Goal: Find specific page/section: Find specific page/section

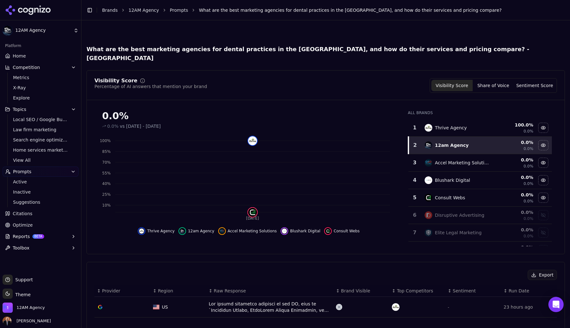
scroll to position [242, 0]
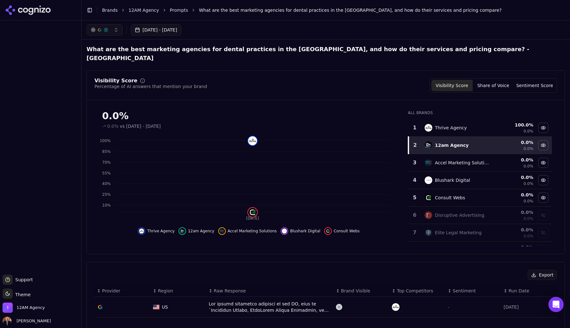
click at [313, 123] on div "0.0% vs [DATE] - [DATE]" at bounding box center [248, 126] width 293 height 6
click at [33, 12] on icon at bounding box center [30, 11] width 5 height 7
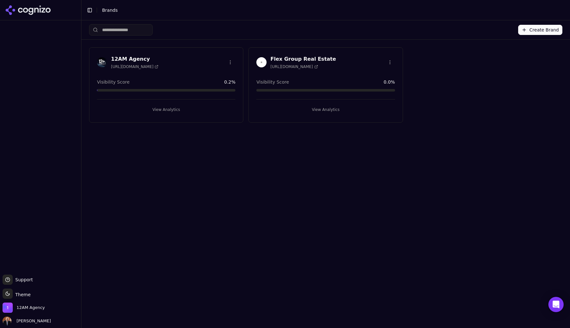
click at [128, 58] on h3 "12AM Agency" at bounding box center [134, 59] width 47 height 8
